Goal: Task Accomplishment & Management: Manage account settings

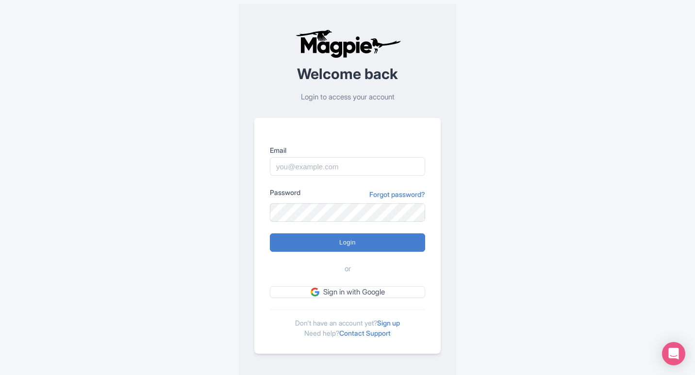
click at [377, 99] on p "Login to access your account" at bounding box center [347, 97] width 186 height 11
click at [397, 325] on link "Sign up" at bounding box center [388, 323] width 23 height 8
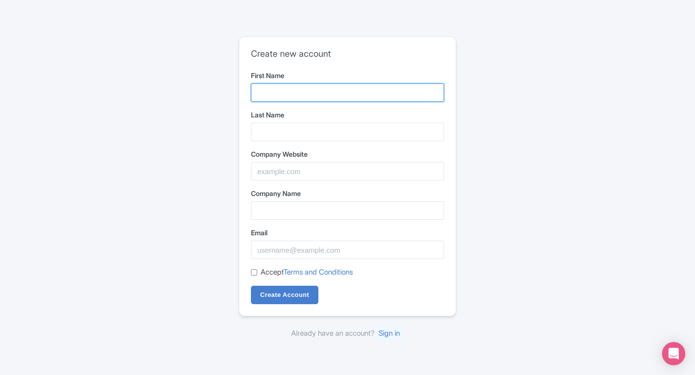
drag, startPoint x: 273, startPoint y: 89, endPoint x: 280, endPoint y: 104, distance: 16.9
click at [274, 91] on input "First Name" at bounding box center [347, 92] width 193 height 18
type input "Shiva Online"
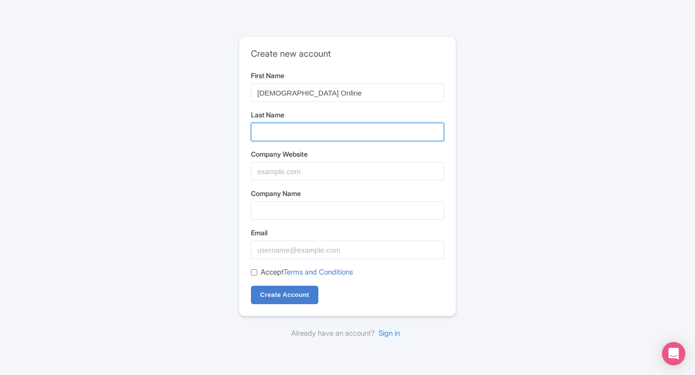
type input "Book"
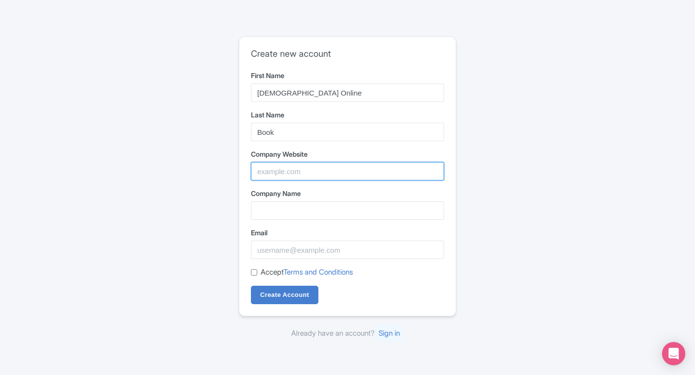
type input "[DEMOGRAPHIC_DATA] Online Book"
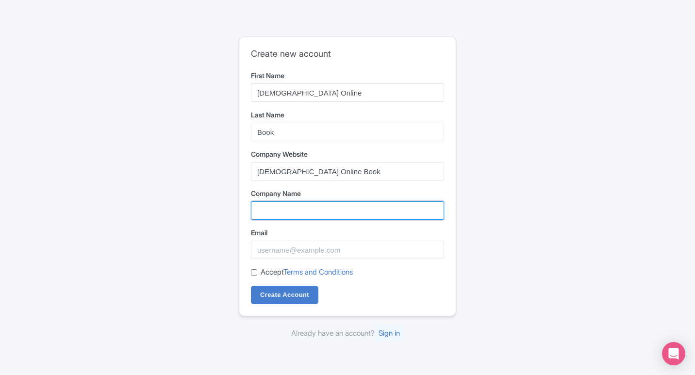
type input "[DEMOGRAPHIC_DATA] Online Book"
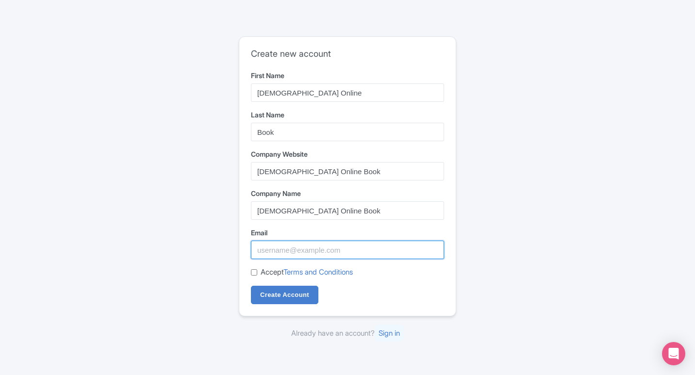
type input "Shivaonlinebook1234@gmail.com"
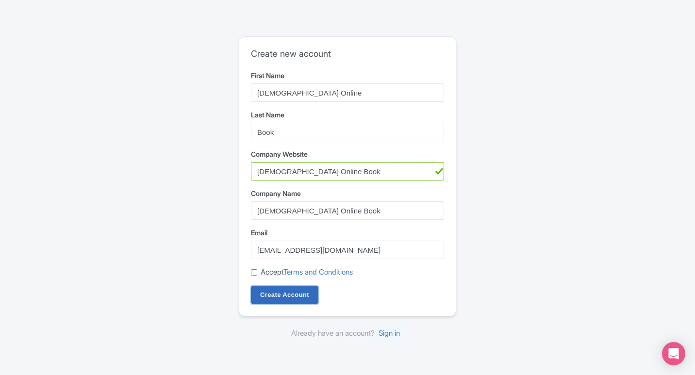
click at [286, 296] on input "Create Account" at bounding box center [284, 295] width 67 height 18
click at [249, 271] on div "Create new account First Name Shiva Online Last Name Book Company Website Shiva…" at bounding box center [347, 176] width 216 height 279
click at [255, 277] on div "Accept Terms and Conditions" at bounding box center [347, 272] width 193 height 11
click at [253, 273] on input "Accept Terms and Conditions" at bounding box center [254, 272] width 6 height 6
checkbox input "true"
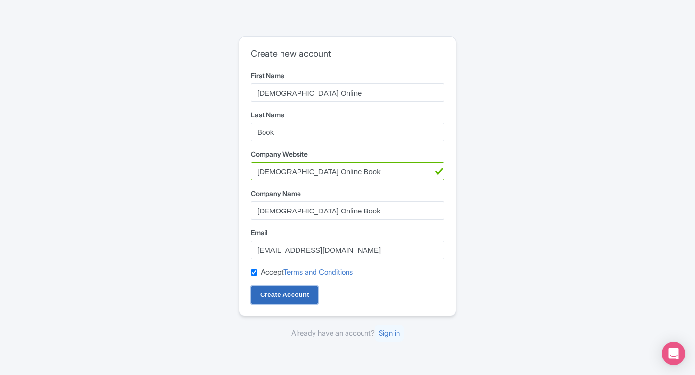
click at [292, 300] on input "Create Account" at bounding box center [284, 295] width 67 height 18
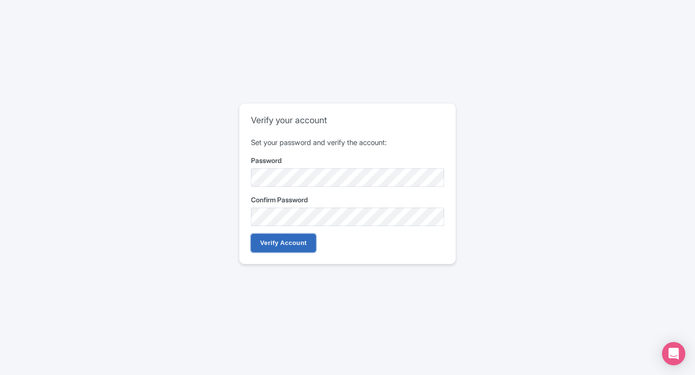
click at [281, 241] on input "Verify Account" at bounding box center [283, 243] width 65 height 18
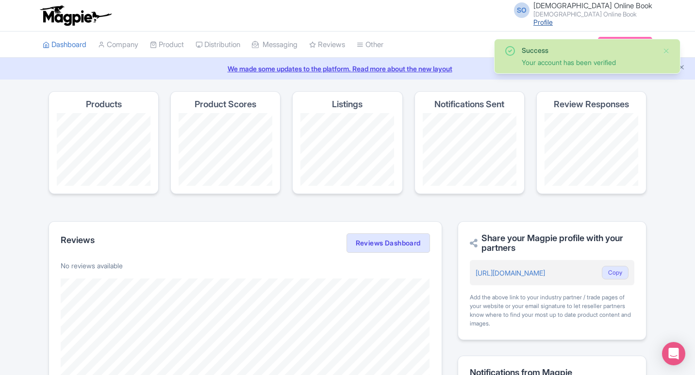
click at [553, 19] on link "Profile" at bounding box center [542, 22] width 19 height 8
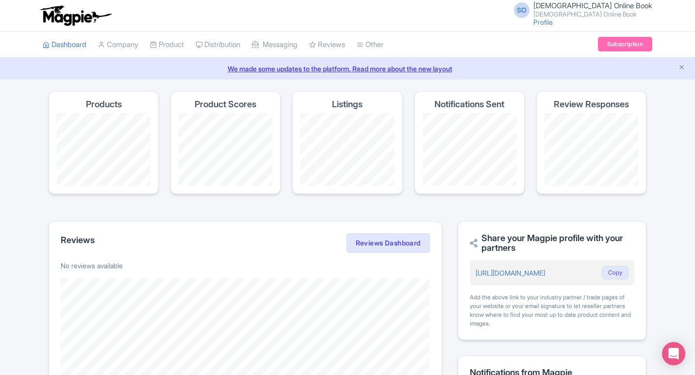
click at [617, 4] on span "[DEMOGRAPHIC_DATA] Online Book" at bounding box center [592, 5] width 119 height 9
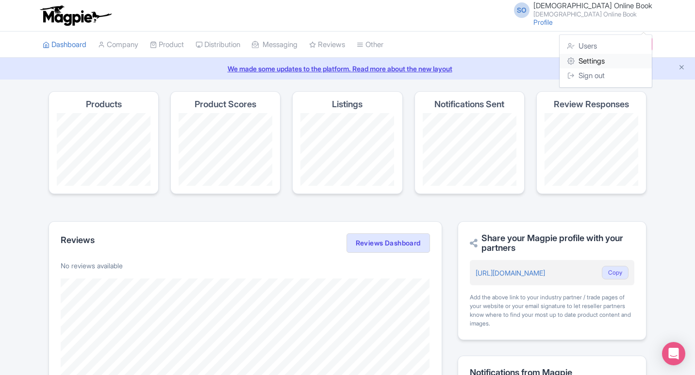
click at [608, 60] on link "Settings" at bounding box center [605, 61] width 92 height 15
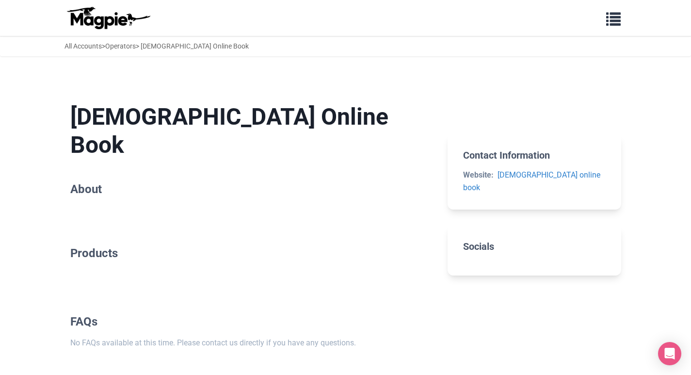
click at [108, 182] on h2 "About" at bounding box center [251, 189] width 362 height 14
click at [100, 182] on h2 "About" at bounding box center [251, 189] width 362 height 14
click at [95, 182] on h2 "About" at bounding box center [251, 189] width 362 height 14
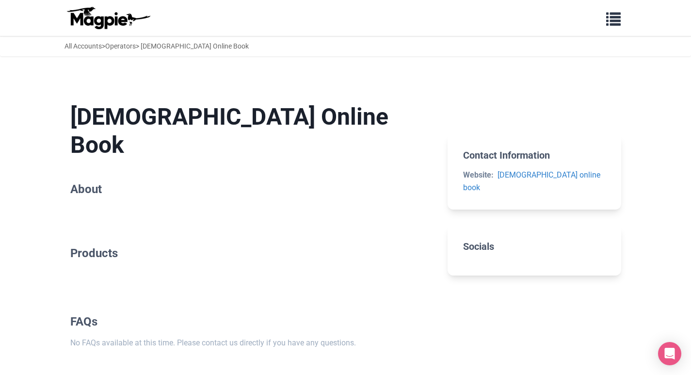
click at [94, 182] on h2 "About" at bounding box center [251, 189] width 362 height 14
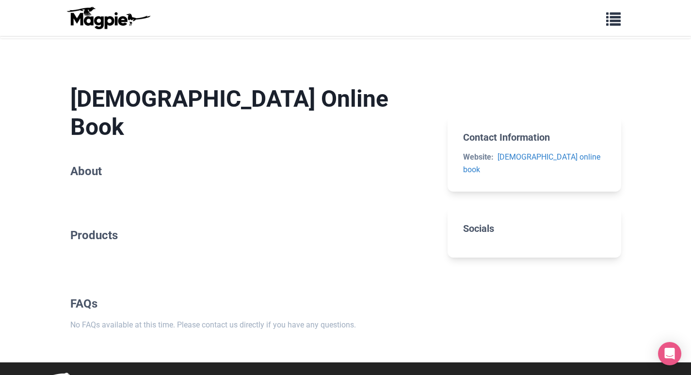
click at [482, 223] on h2 "Socials" at bounding box center [534, 229] width 142 height 12
click at [481, 223] on h2 "Socials" at bounding box center [534, 229] width 142 height 12
click at [606, 26] on button "button" at bounding box center [613, 18] width 27 height 22
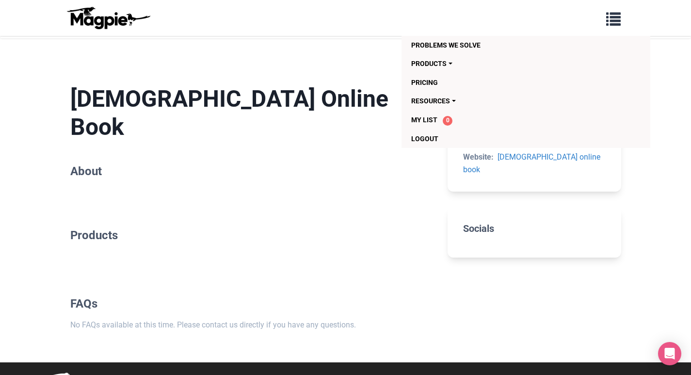
click at [303, 151] on section "Shiva Online Book About" at bounding box center [251, 133] width 362 height 128
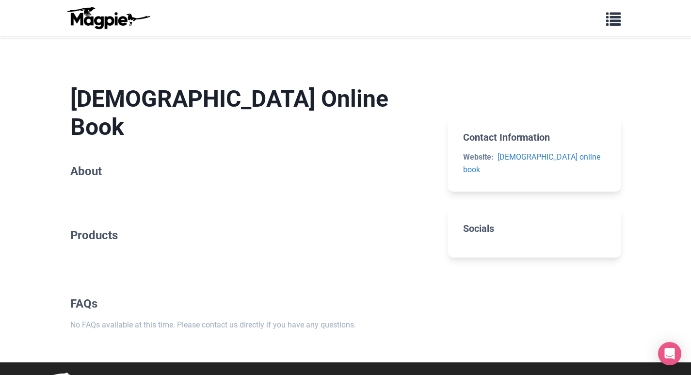
scroll to position [0, 0]
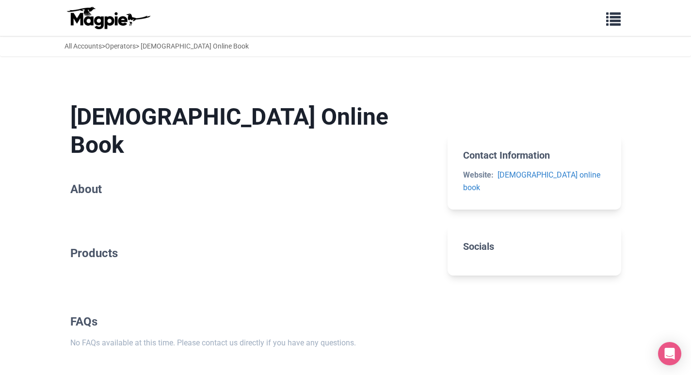
click at [181, 48] on div "All Accounts > Operators > Shiva Online Book" at bounding box center [157, 46] width 184 height 11
click at [79, 45] on link "All Accounts" at bounding box center [83, 46] width 37 height 8
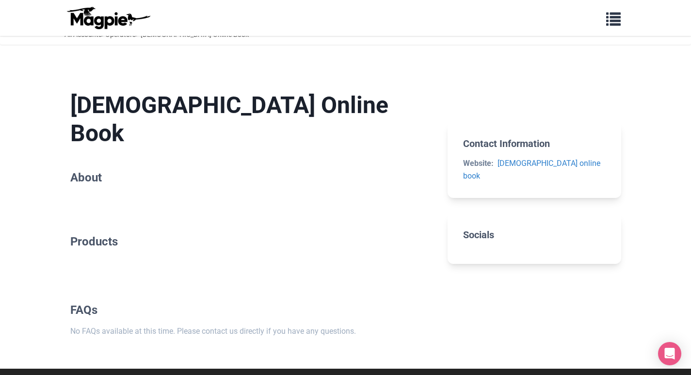
scroll to position [18, 0]
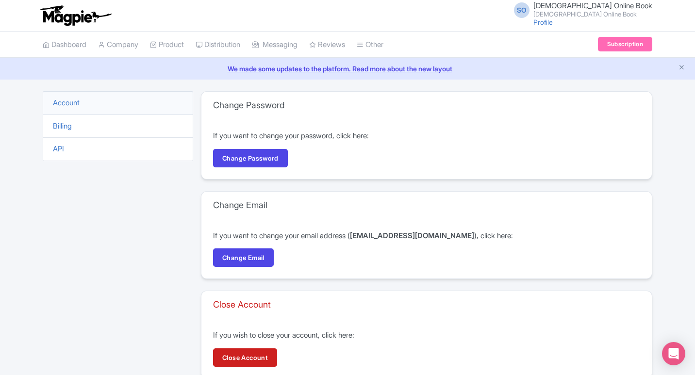
click at [74, 109] on li "Account" at bounding box center [118, 103] width 150 height 24
click at [553, 23] on link "Profile" at bounding box center [542, 22] width 19 height 8
click at [62, 46] on link "Dashboard" at bounding box center [65, 45] width 44 height 27
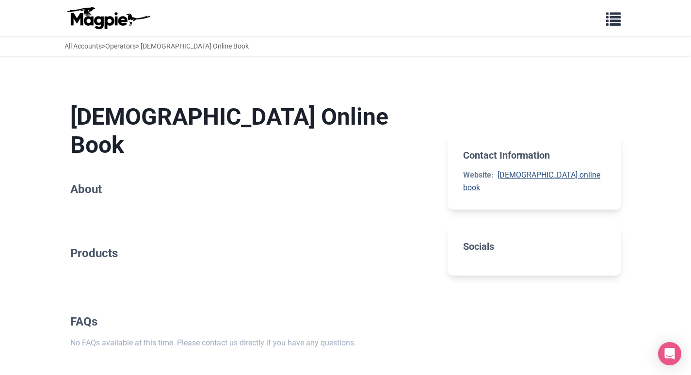
click at [526, 174] on link "[DEMOGRAPHIC_DATA] online book" at bounding box center [531, 181] width 137 height 22
click at [612, 20] on span "button" at bounding box center [613, 17] width 15 height 15
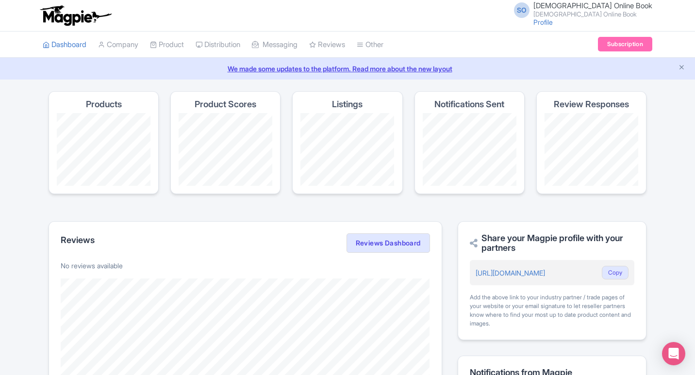
click at [685, 67] on link "We made some updates to the platform. Read more about the new layout" at bounding box center [347, 69] width 683 height 10
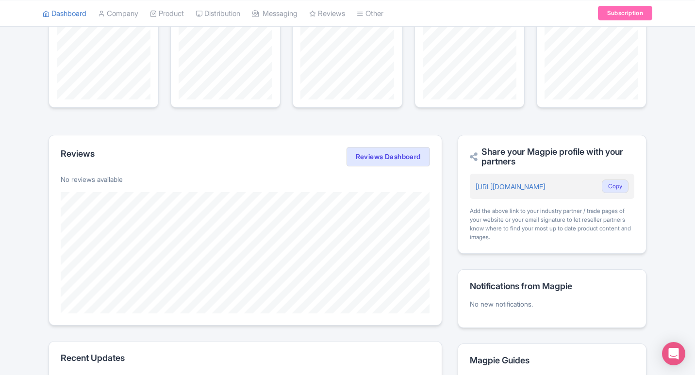
scroll to position [186, 0]
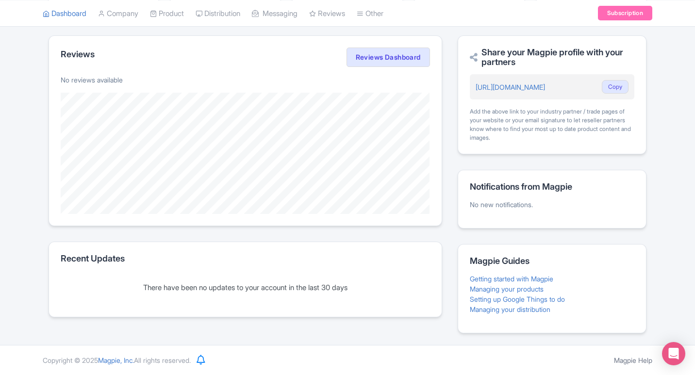
drag, startPoint x: 504, startPoint y: 91, endPoint x: 549, endPoint y: 98, distance: 45.6
click at [549, 98] on div "https://magpie.travel/companies/shiva-online-book Copy" at bounding box center [552, 86] width 164 height 25
click at [442, 170] on div "Reviews Reviews Dashboard No reviews available Recent Updates There have been n…" at bounding box center [348, 184] width 598 height 298
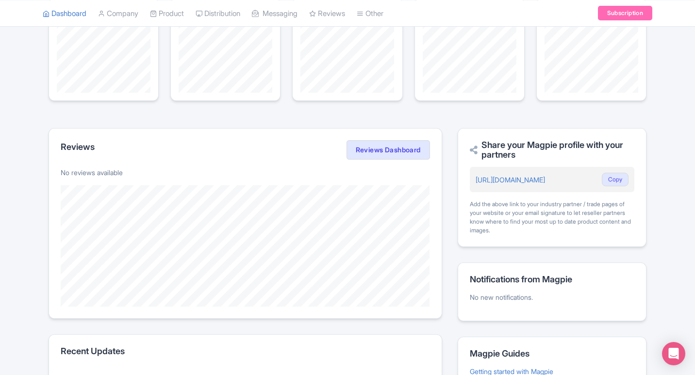
scroll to position [0, 0]
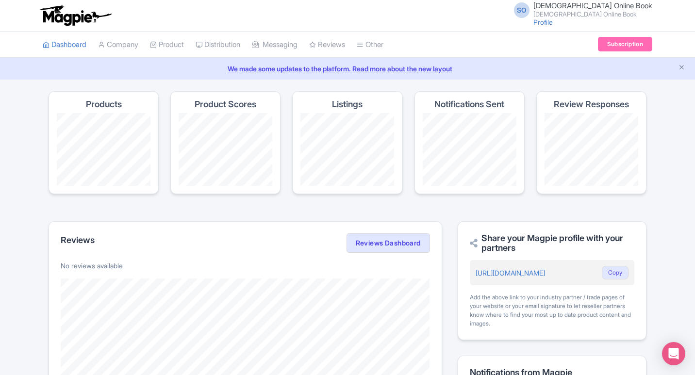
click at [595, 16] on small "[DEMOGRAPHIC_DATA] Online Book" at bounding box center [592, 14] width 119 height 6
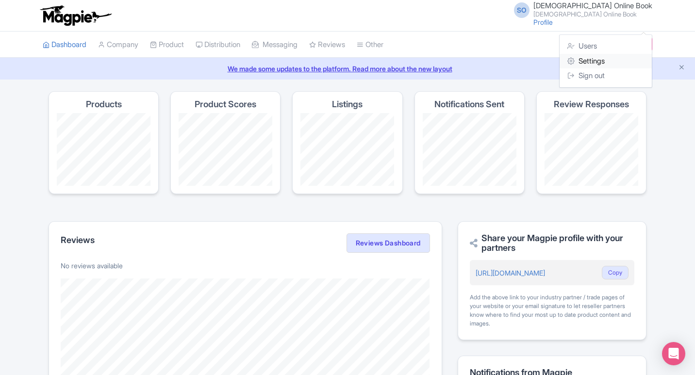
click at [589, 57] on link "Settings" at bounding box center [605, 61] width 92 height 15
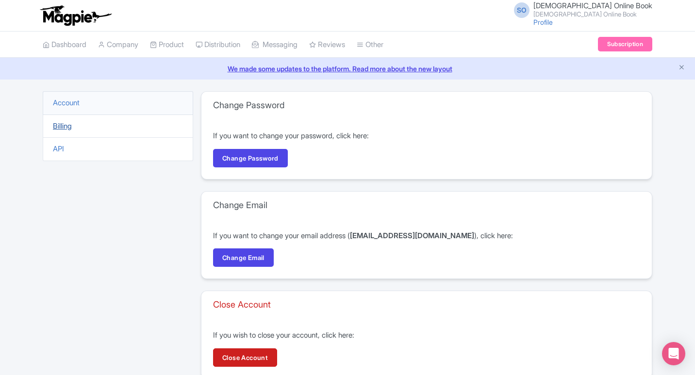
click at [65, 129] on link "Billing" at bounding box center [62, 125] width 19 height 9
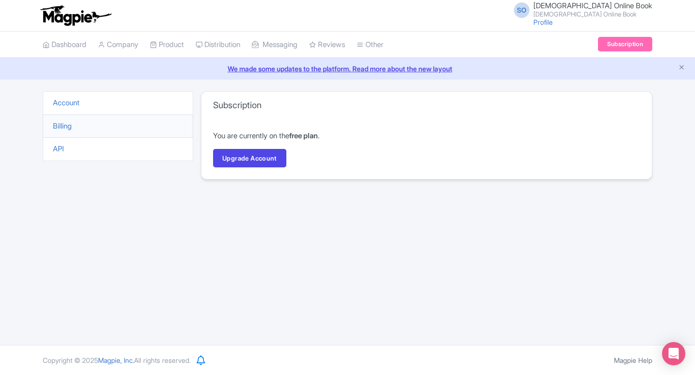
click at [76, 151] on li "API" at bounding box center [118, 149] width 150 height 24
click at [64, 151] on link "API" at bounding box center [58, 148] width 11 height 9
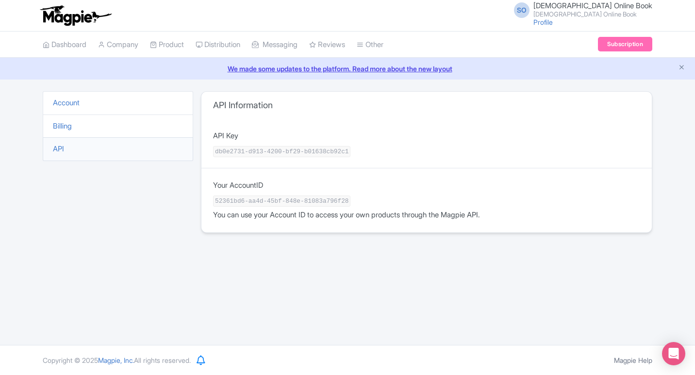
click at [84, 104] on li "Account" at bounding box center [118, 103] width 150 height 24
click at [625, 11] on small "[DEMOGRAPHIC_DATA] Online Book" at bounding box center [592, 14] width 119 height 6
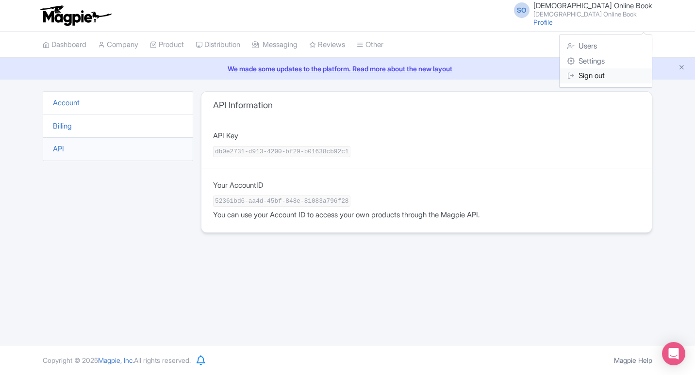
click at [588, 74] on link "Sign out" at bounding box center [605, 75] width 92 height 15
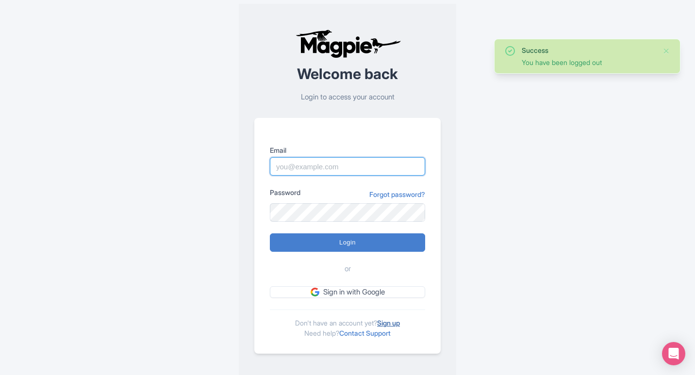
type input "shivaonlinebook1234@gmail.com"
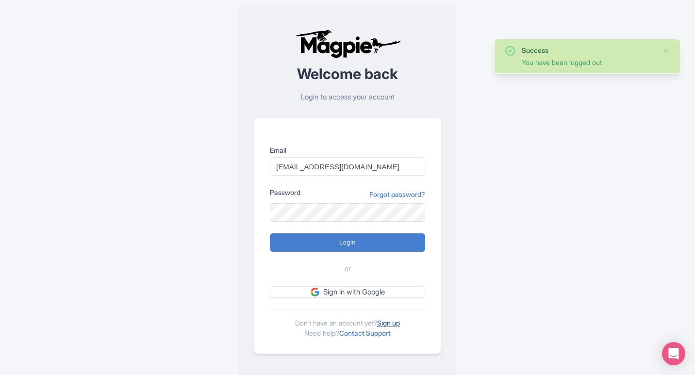
click at [400, 320] on link "Sign up" at bounding box center [388, 323] width 23 height 8
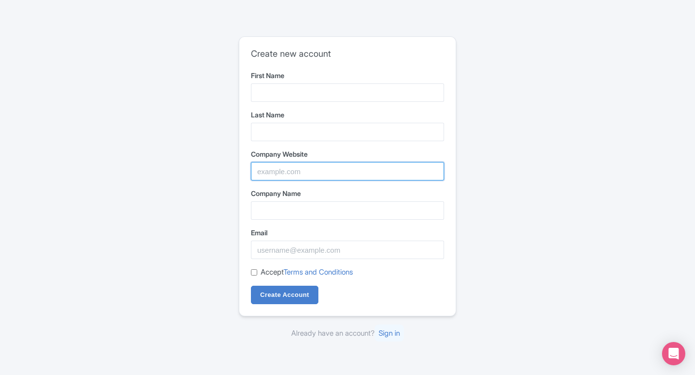
click at [312, 172] on input "Company Website" at bounding box center [347, 171] width 193 height 18
paste input "[URL][DOMAIN_NAME]"
type input "[URL][DOMAIN_NAME]"
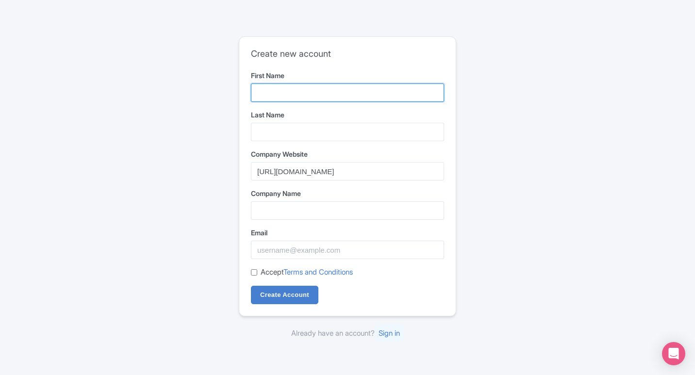
click at [266, 92] on input "First Name" at bounding box center [347, 92] width 193 height 18
type input "[DEMOGRAPHIC_DATA] Online"
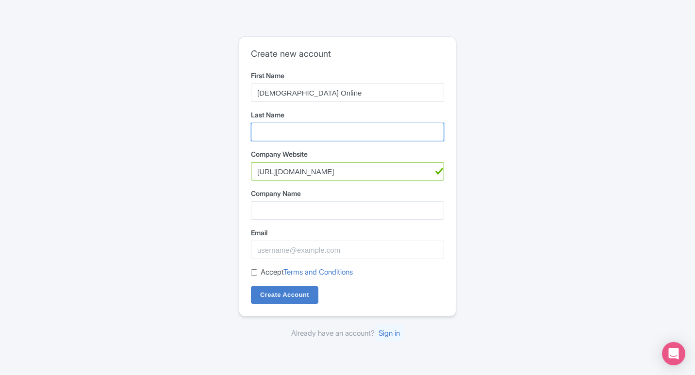
type input "Book"
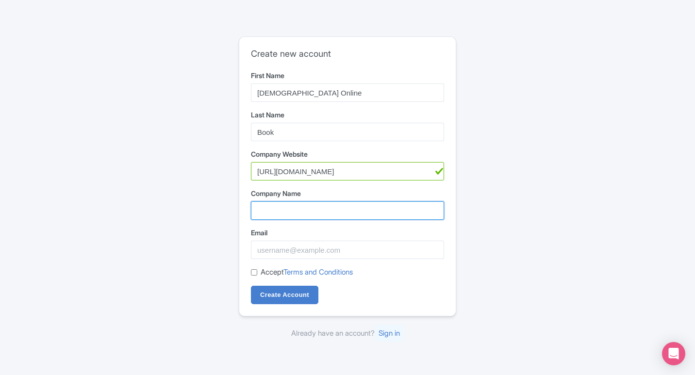
type input "[DEMOGRAPHIC_DATA] Online Book"
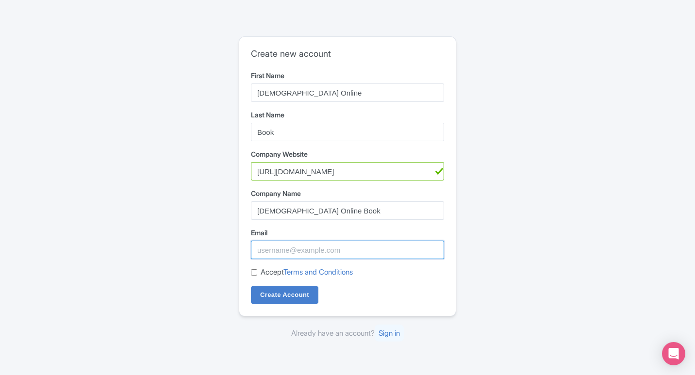
type input "Shivaonlinebook1234@gmail.com"
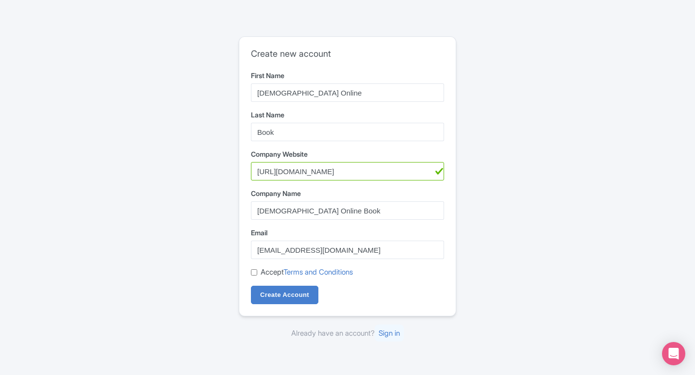
click at [255, 273] on input "Accept Terms and Conditions" at bounding box center [254, 272] width 6 height 6
checkbox input "true"
click at [291, 299] on input "Create Account" at bounding box center [284, 295] width 67 height 18
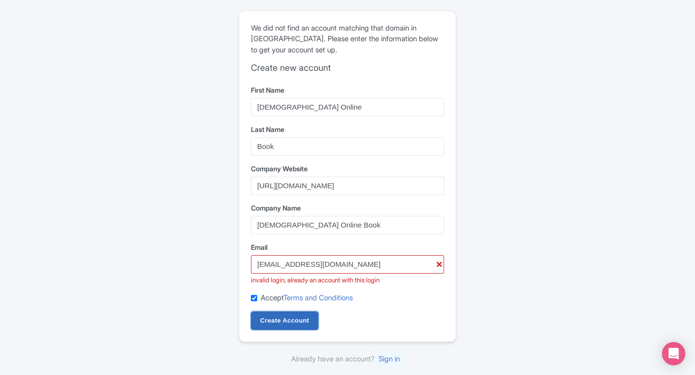
click at [280, 323] on input "Create Account" at bounding box center [284, 320] width 67 height 18
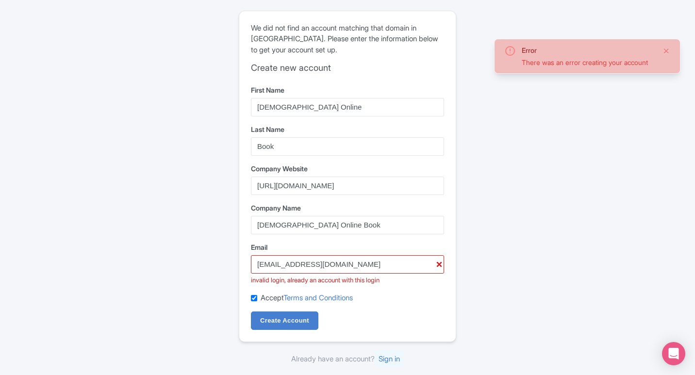
click at [669, 52] on button "Close" at bounding box center [666, 51] width 8 height 12
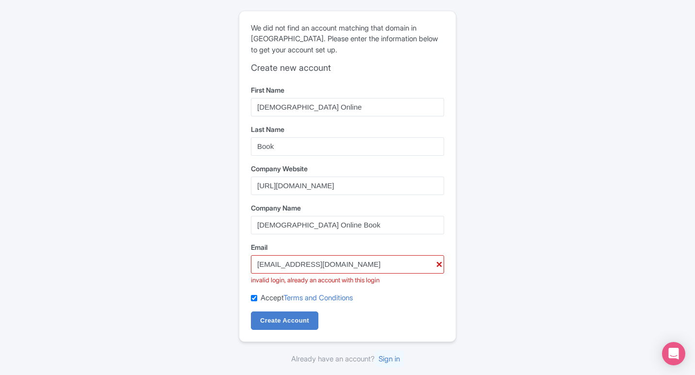
click at [516, 173] on div "We did not find an account matching that domain in Magpie. Please enter the inf…" at bounding box center [347, 188] width 621 height 362
click at [520, 173] on div "We did not find an account matching that domain in Magpie. Please enter the inf…" at bounding box center [347, 188] width 621 height 362
drag, startPoint x: 130, startPoint y: 106, endPoint x: 186, endPoint y: 233, distance: 139.3
click at [147, 152] on div "We did not find an account matching that domain in Magpie. Please enter the inf…" at bounding box center [347, 188] width 621 height 362
click at [391, 358] on link "Sign in" at bounding box center [389, 358] width 29 height 17
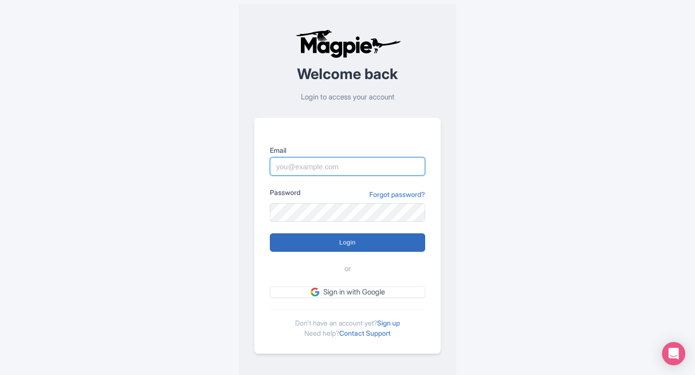
type input "[EMAIL_ADDRESS][DOMAIN_NAME]"
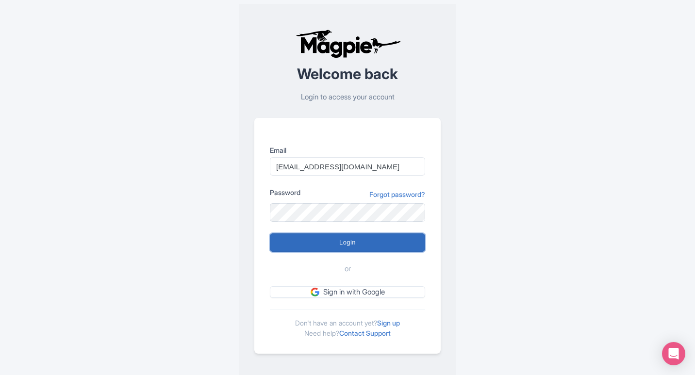
click at [342, 246] on input "Login" at bounding box center [347, 242] width 155 height 18
type input "Logging in..."
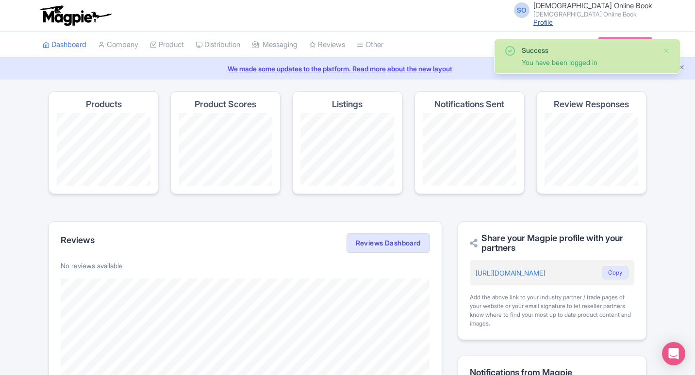
click at [553, 22] on link "Profile" at bounding box center [542, 22] width 19 height 8
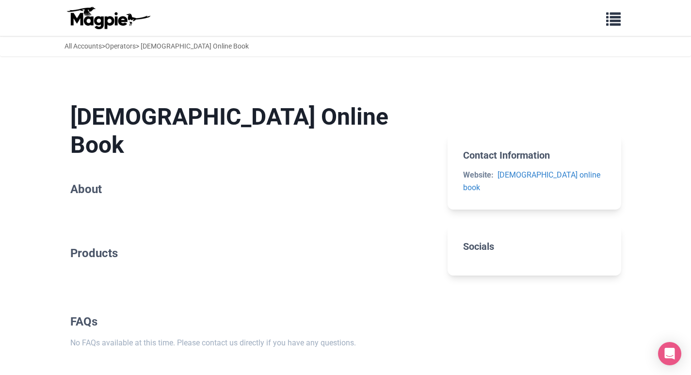
drag, startPoint x: 502, startPoint y: 239, endPoint x: 469, endPoint y: 231, distance: 34.0
click at [476, 241] on h2 "Socials" at bounding box center [534, 247] width 142 height 12
click at [469, 241] on h2 "Socials" at bounding box center [534, 247] width 142 height 12
click at [472, 241] on h2 "Socials" at bounding box center [534, 247] width 142 height 12
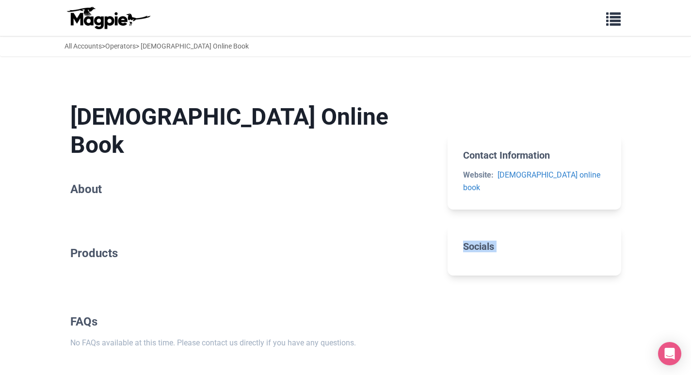
click at [472, 241] on h2 "Socials" at bounding box center [534, 247] width 142 height 12
drag, startPoint x: 472, startPoint y: 231, endPoint x: 176, endPoint y: 210, distance: 296.7
click at [461, 230] on section "Socials" at bounding box center [534, 250] width 173 height 50
drag, startPoint x: 165, startPoint y: 212, endPoint x: 177, endPoint y: 207, distance: 12.6
click at [173, 231] on section "Products" at bounding box center [251, 257] width 362 height 53
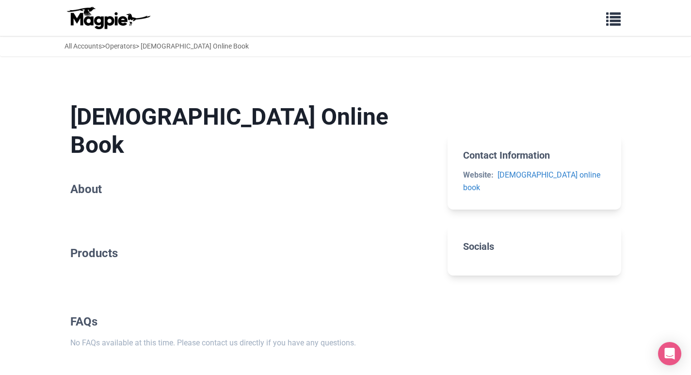
click at [190, 197] on div "Shiva Online Book About Products FAQs No FAQs available at this time. Please co…" at bounding box center [251, 225] width 362 height 277
click at [193, 182] on section "Shiva Online Book About" at bounding box center [251, 151] width 362 height 128
drag, startPoint x: 157, startPoint y: 159, endPoint x: 121, endPoint y: 155, distance: 36.1
click at [125, 182] on h2 "About" at bounding box center [251, 189] width 362 height 14
click at [81, 153] on section "Shiva Online Book About" at bounding box center [251, 151] width 362 height 128
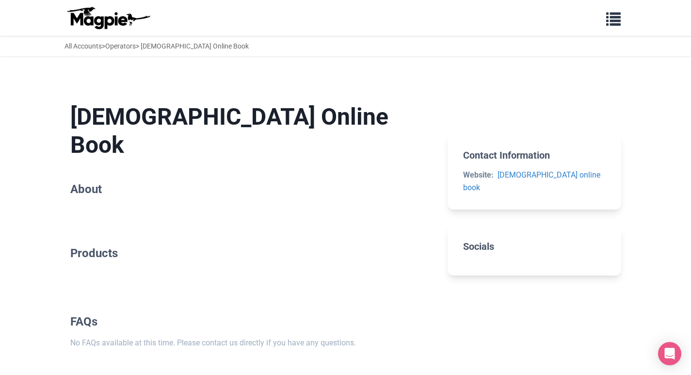
drag, startPoint x: 82, startPoint y: 155, endPoint x: 80, endPoint y: 162, distance: 6.9
click at [82, 182] on h2 "About" at bounding box center [251, 189] width 362 height 14
drag, startPoint x: 76, startPoint y: 170, endPoint x: 81, endPoint y: 165, distance: 6.5
click at [79, 167] on section "Shiva Online Book About" at bounding box center [251, 151] width 362 height 128
click at [82, 182] on h2 "About" at bounding box center [251, 189] width 362 height 14
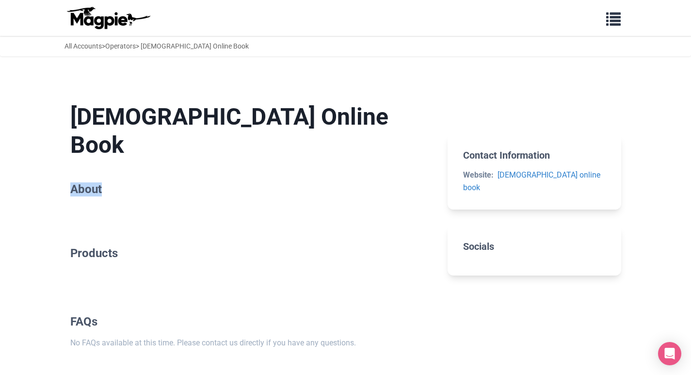
click at [82, 182] on h2 "About" at bounding box center [251, 189] width 362 height 14
drag, startPoint x: 87, startPoint y: 165, endPoint x: 92, endPoint y: 163, distance: 5.7
click at [88, 182] on h2 "About" at bounding box center [251, 189] width 362 height 14
click at [92, 182] on h2 "About" at bounding box center [251, 189] width 362 height 14
drag, startPoint x: 488, startPoint y: 143, endPoint x: 499, endPoint y: 146, distance: 11.4
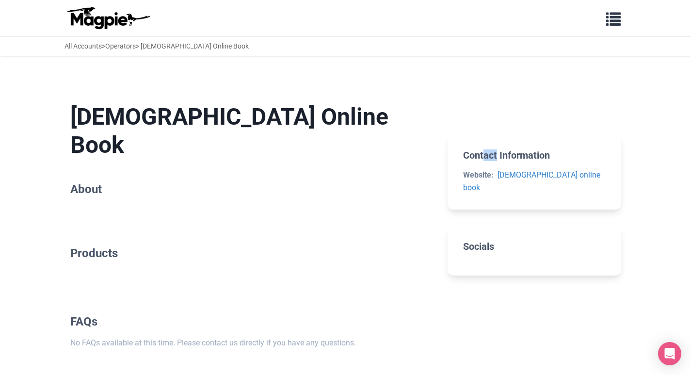
click at [499, 146] on section "Contact Information Website: shiva online book" at bounding box center [534, 171] width 173 height 75
click at [509, 149] on h2 "Contact Information" at bounding box center [534, 155] width 142 height 12
click at [531, 176] on link "[DEMOGRAPHIC_DATA] online book" at bounding box center [531, 181] width 137 height 22
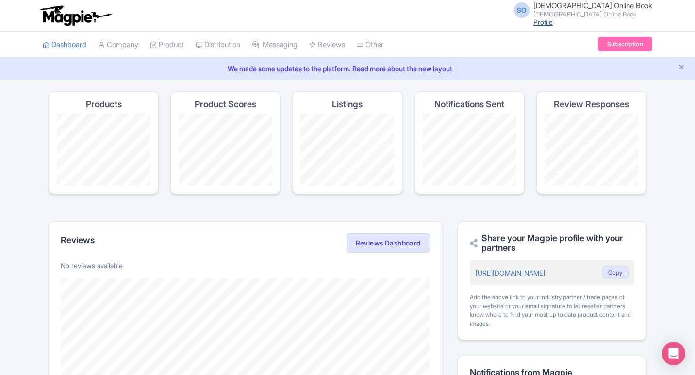
click at [553, 21] on link "Profile" at bounding box center [542, 22] width 19 height 8
